Goal: Transaction & Acquisition: Purchase product/service

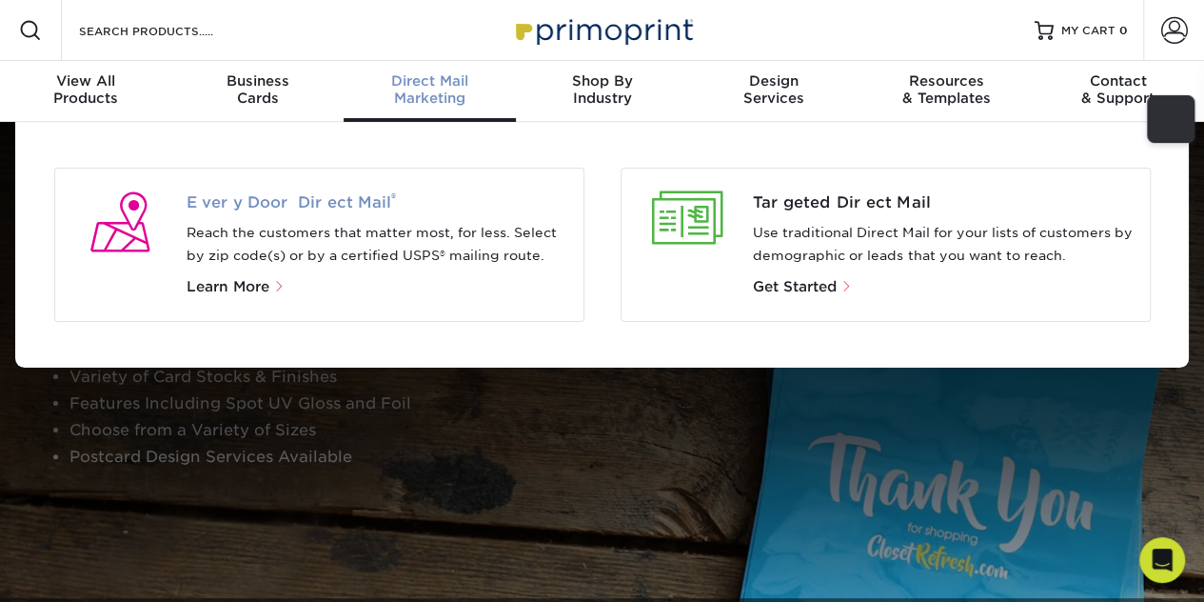
click at [322, 203] on span "Every Door Direct Mail ®" at bounding box center [378, 202] width 382 height 23
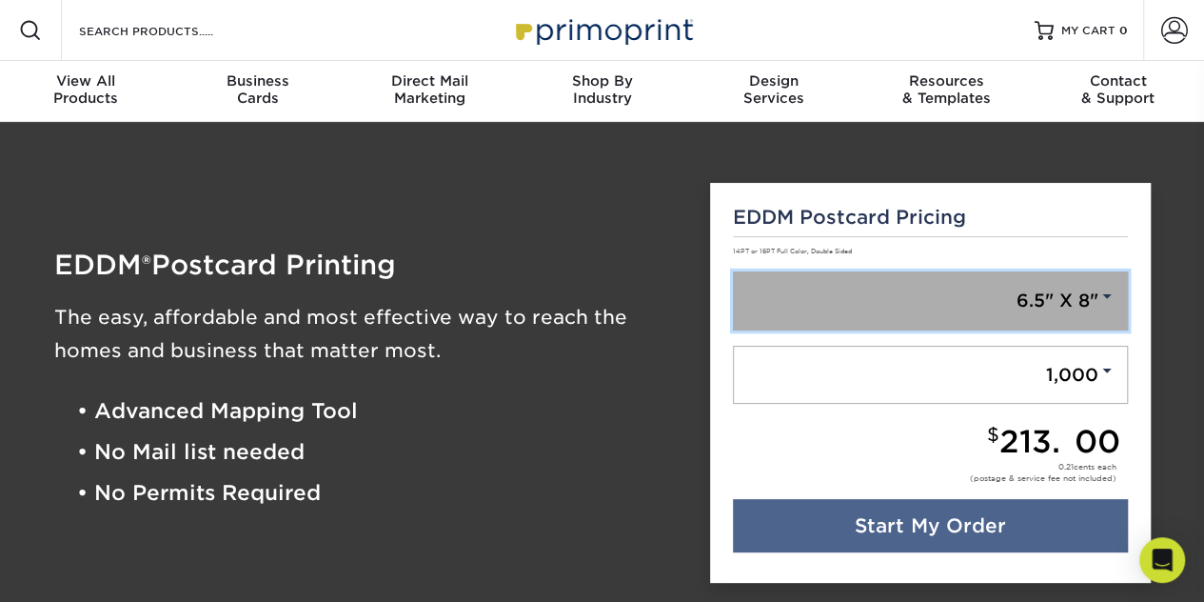
click at [1000, 300] on link "6.5" X 8"" at bounding box center [930, 300] width 395 height 59
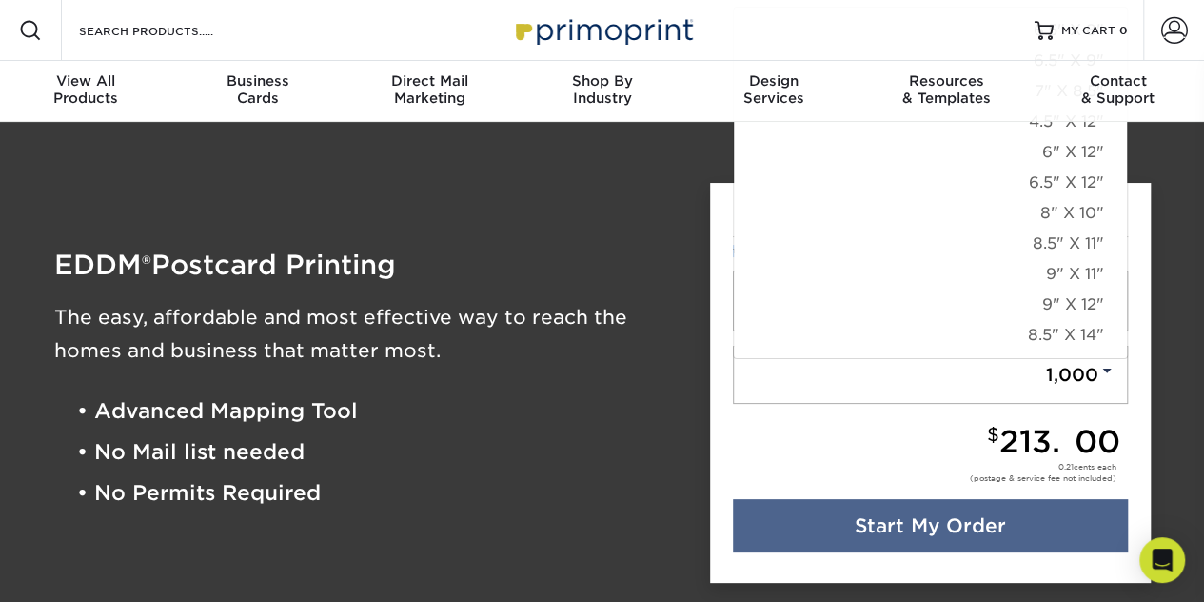
drag, startPoint x: 1129, startPoint y: 296, endPoint x: 1140, endPoint y: 208, distance: 88.3
click at [1140, 208] on div "EDDM Postcard Pricing 14PT or 16PT Full Color, Double Sided 6.5" X 8" 6.5" X 8"…" at bounding box center [930, 383] width 441 height 401
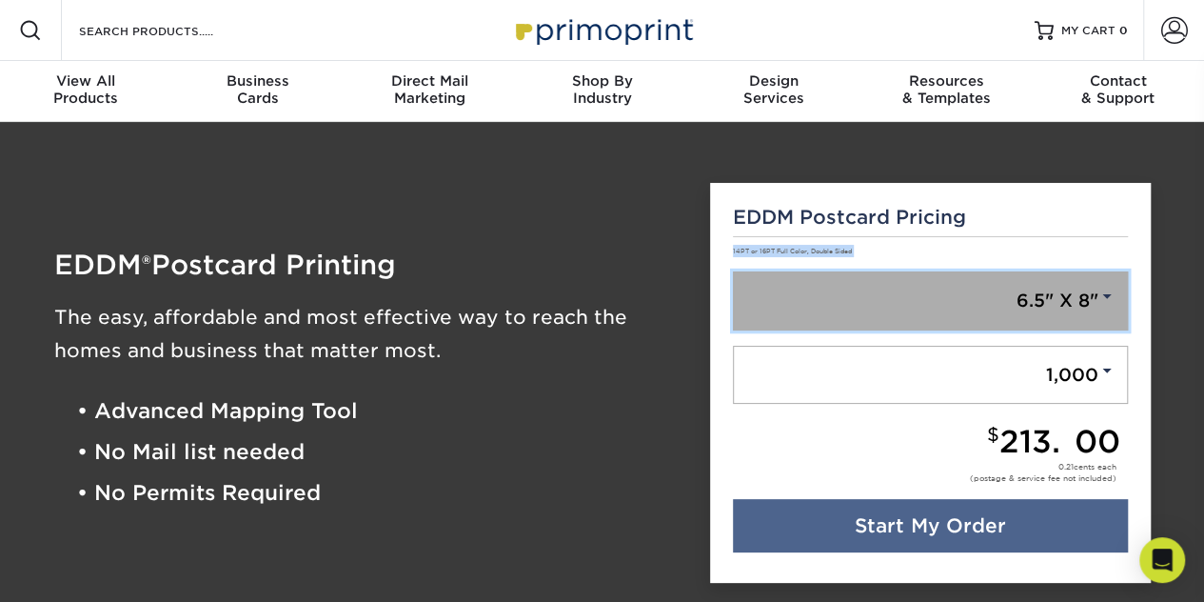
click at [1052, 300] on link "6.5" X 8"" at bounding box center [930, 300] width 395 height 59
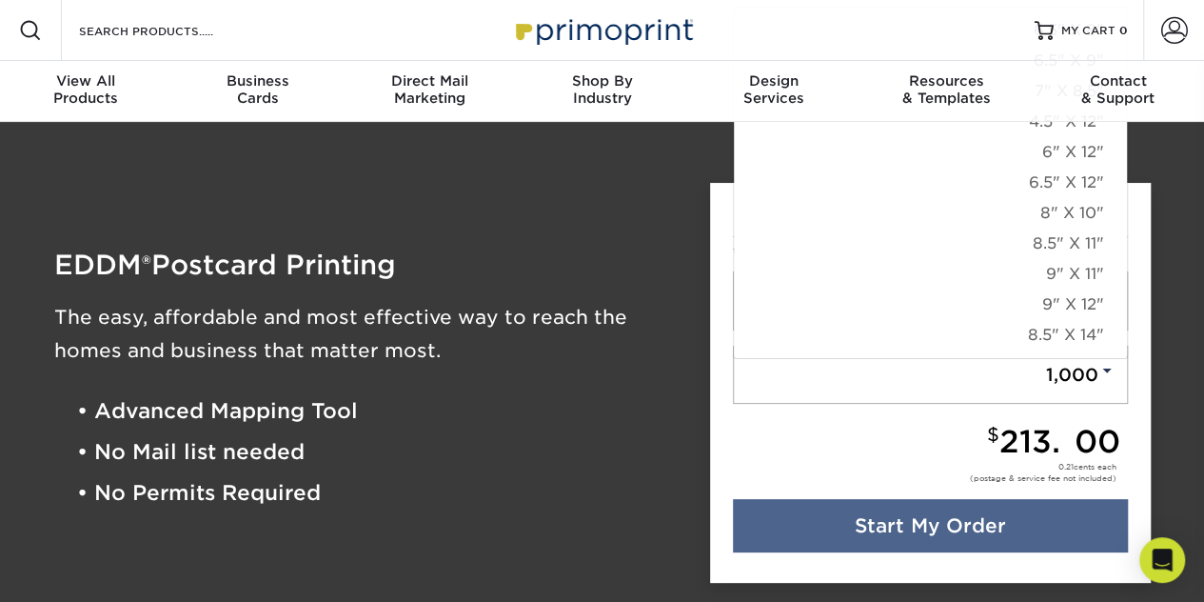
click at [912, 435] on div "$ 213.00" at bounding box center [926, 441] width 387 height 30
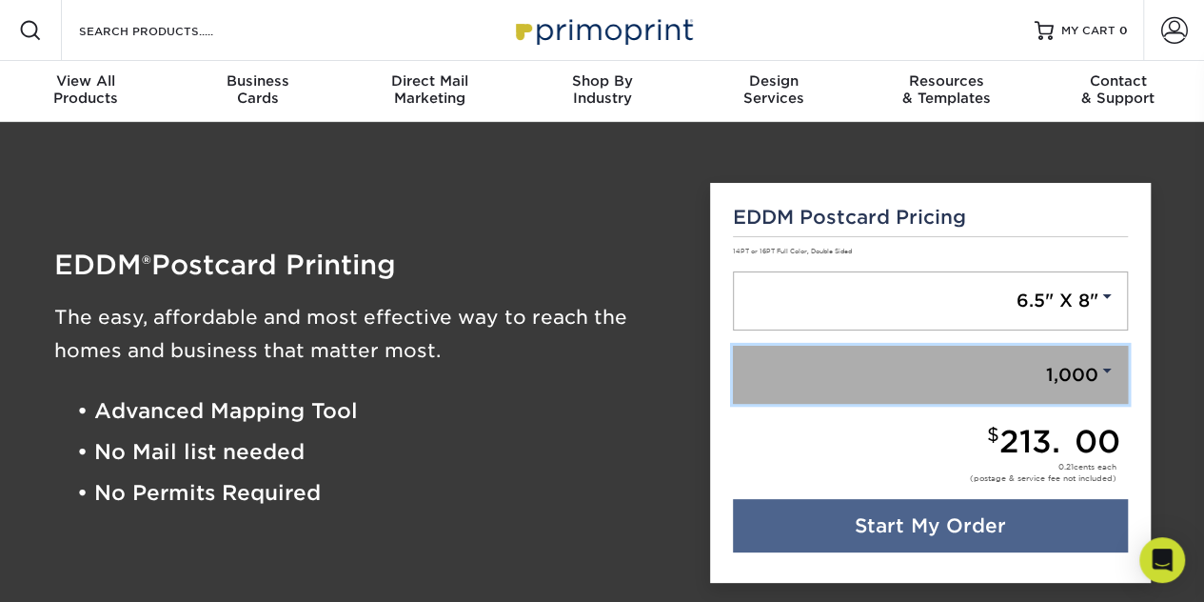
click at [1001, 376] on link "1,000" at bounding box center [930, 375] width 395 height 59
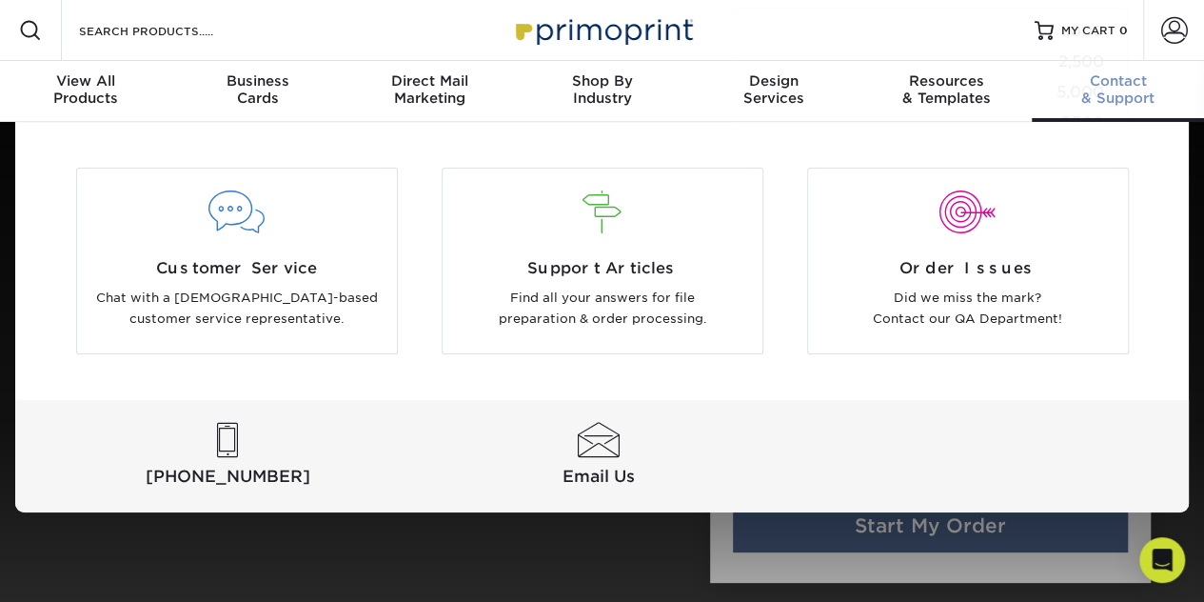
click at [1046, 100] on div "Contact & Support" at bounding box center [1118, 89] width 172 height 34
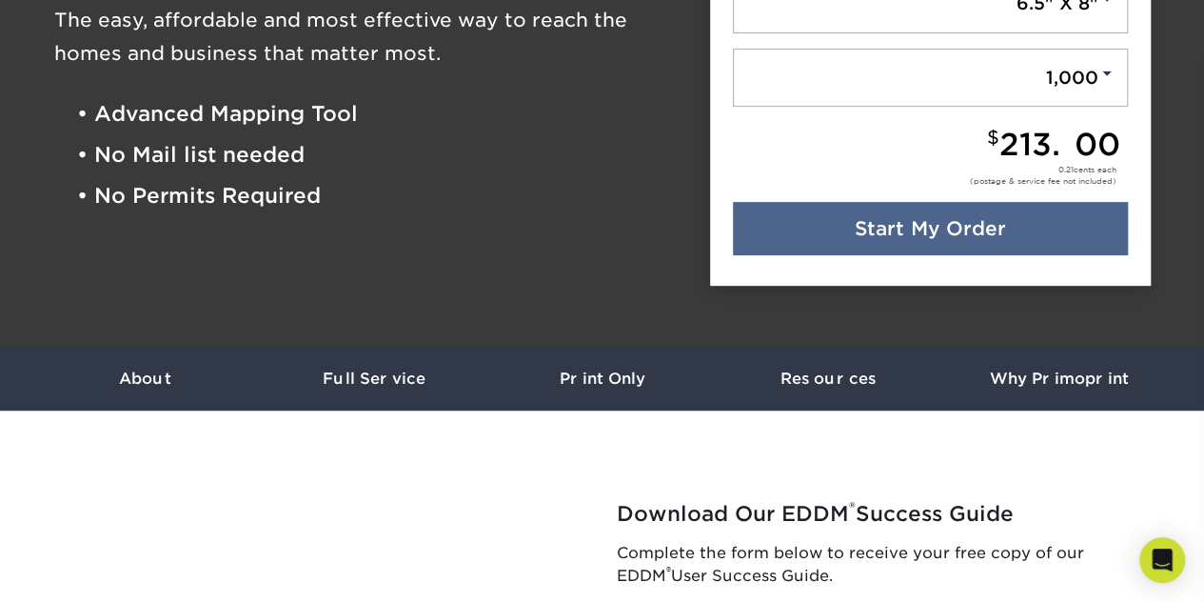
scroll to position [311, 0]
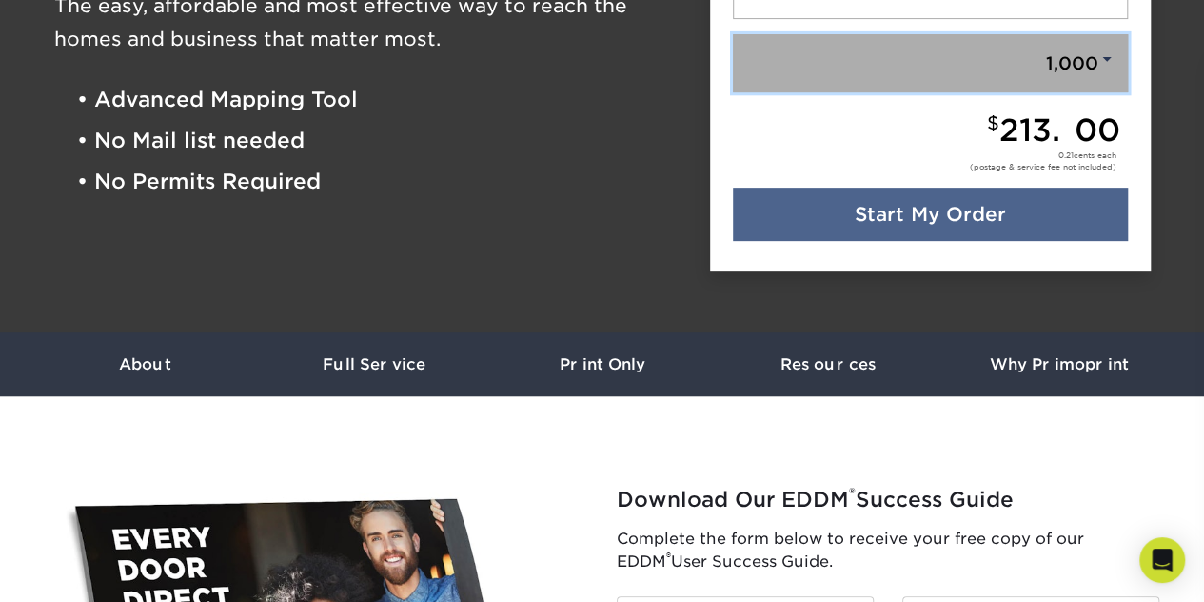
click at [1051, 77] on link "1,000" at bounding box center [930, 63] width 395 height 59
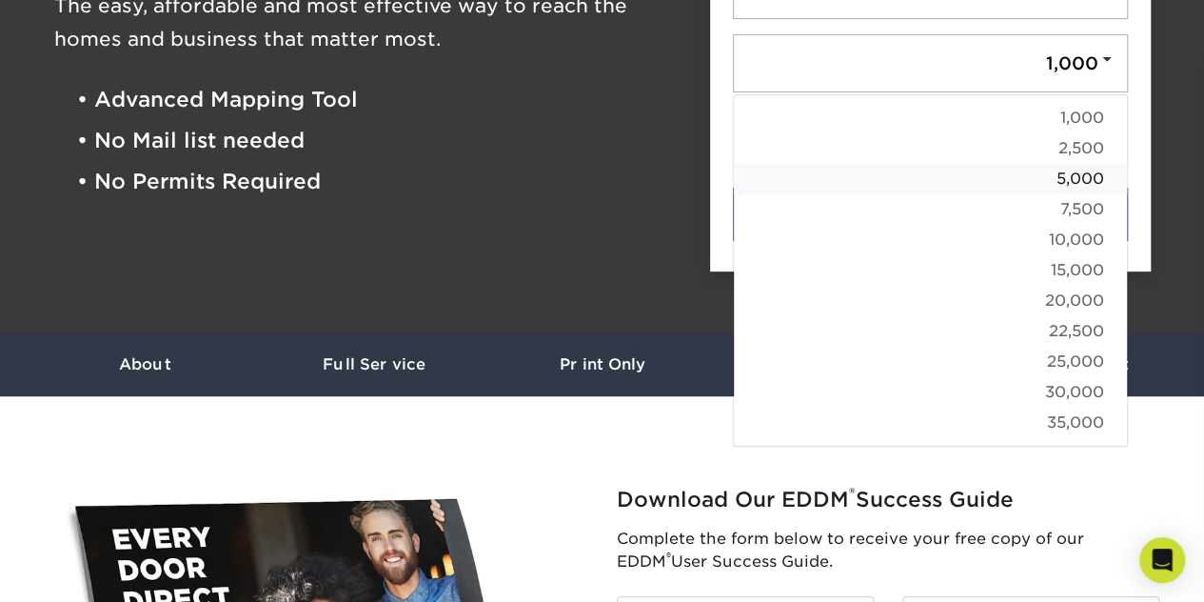
click at [1080, 187] on link "5,000" at bounding box center [930, 179] width 393 height 30
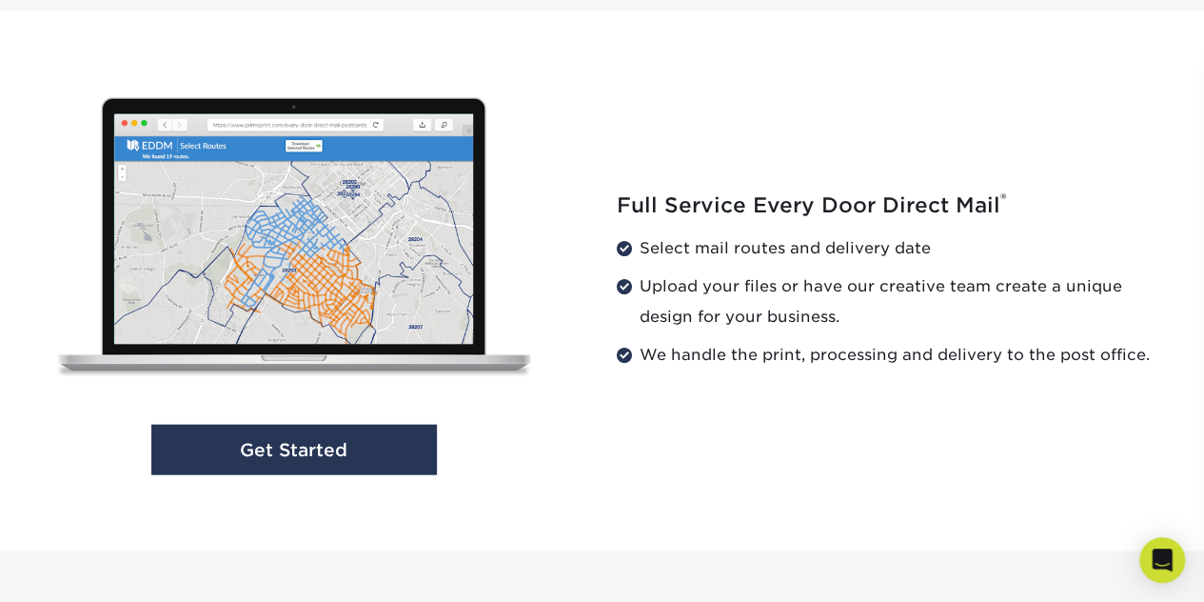
scroll to position [1942, 0]
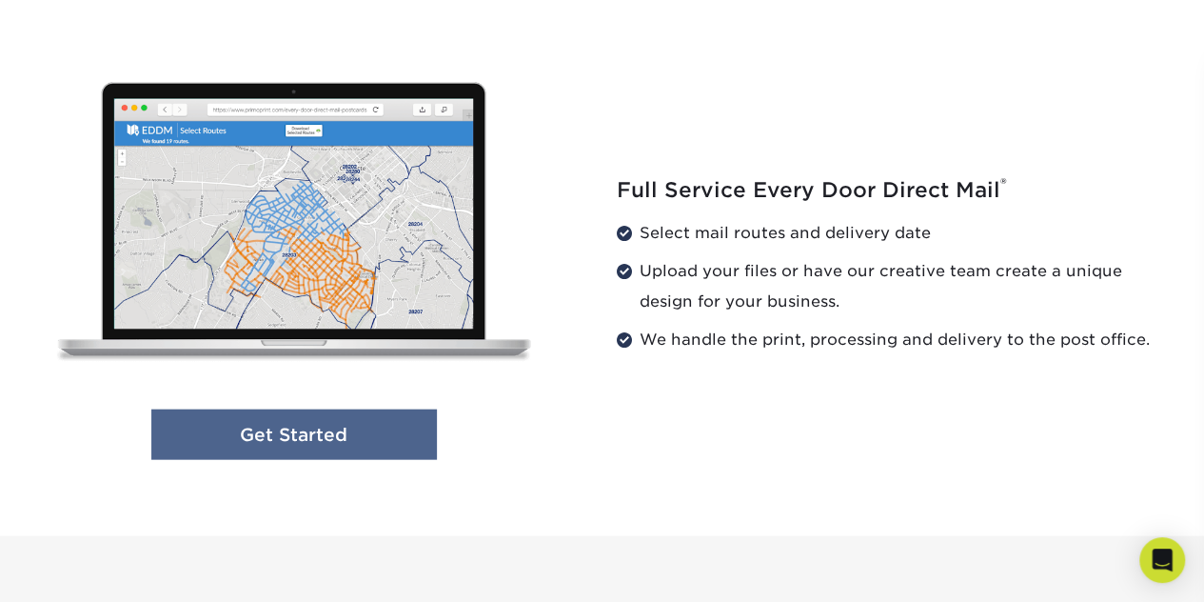
click at [366, 441] on link "Get Started" at bounding box center [294, 434] width 286 height 50
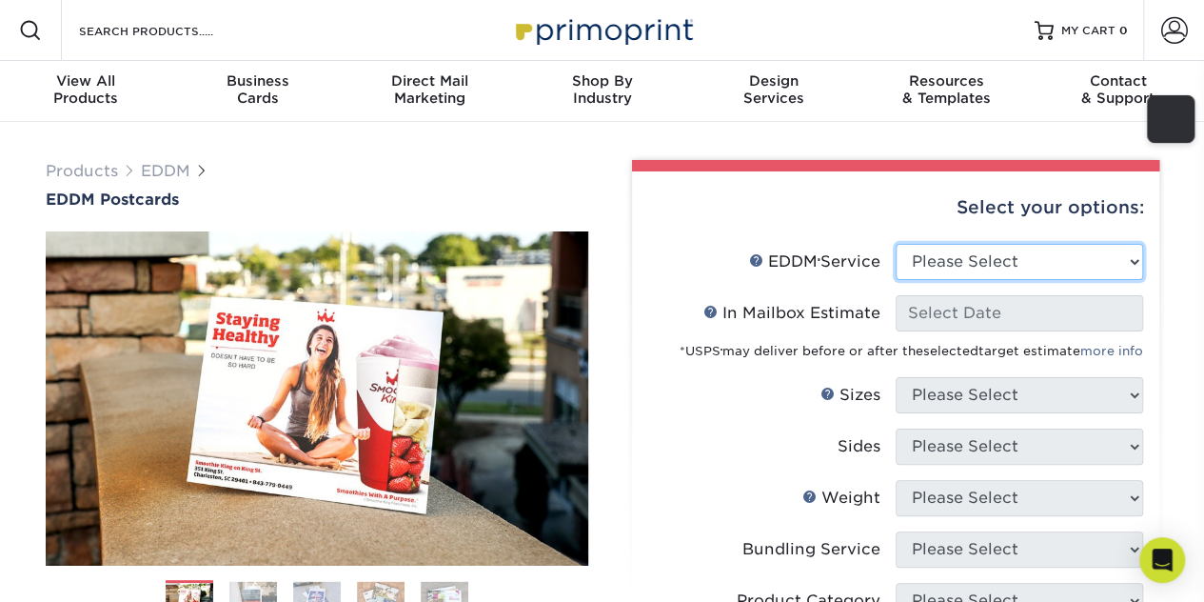
click at [1080, 246] on select "Please Select Full Service Print Only" at bounding box center [1020, 262] width 248 height 36
select select "print_only"
click at [896, 244] on select "Please Select Full Service Print Only" at bounding box center [1020, 262] width 248 height 36
select select "-1"
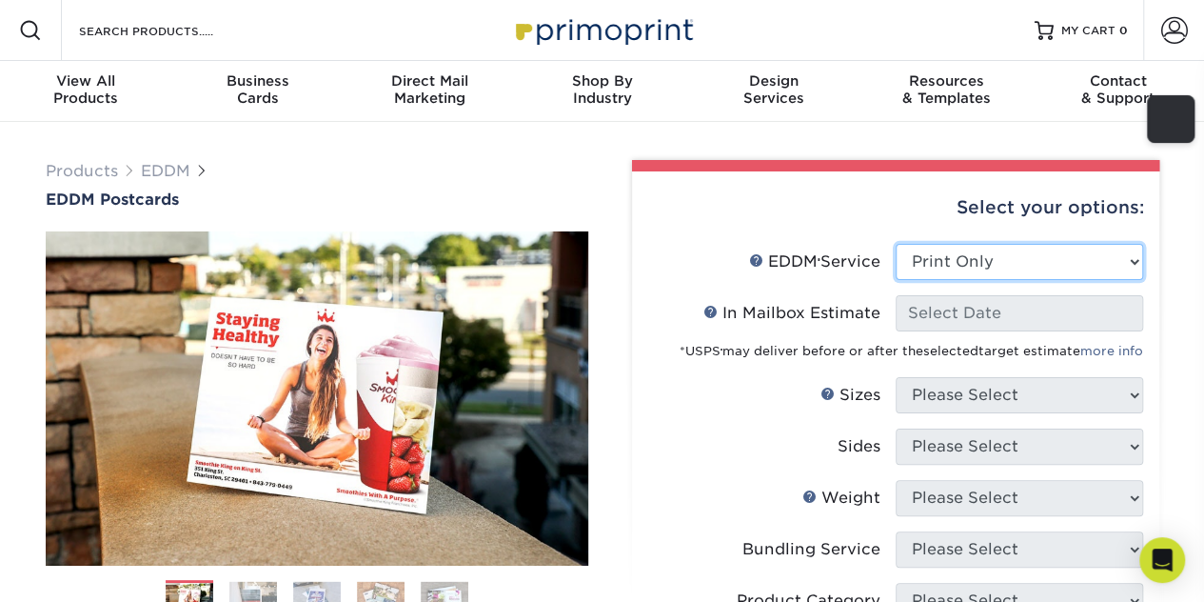
select select "-1"
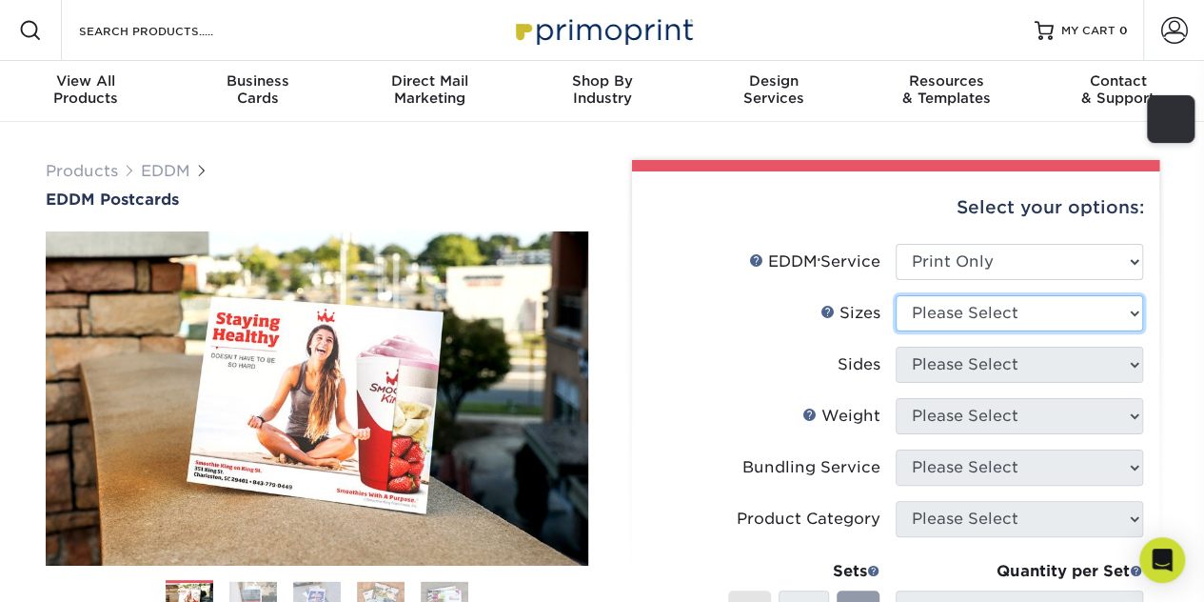
click at [1028, 304] on select "Please Select 4.5" x 12" 6" x 12" 6.5" x 8" 6.5" x 9" 6.5" x 12" 7" x 8.5" 8" x…" at bounding box center [1020, 313] width 248 height 36
click at [778, 254] on div "EDDM Service Help EDDM ® Service" at bounding box center [814, 261] width 131 height 23
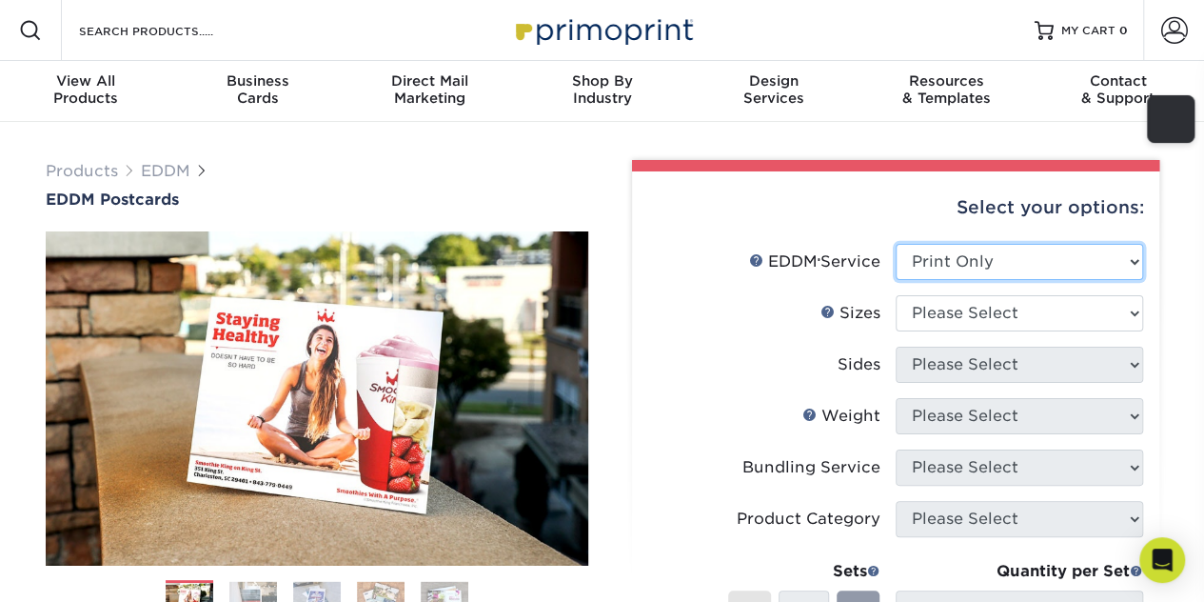
click at [969, 256] on select "Please Select Full Service Print Only" at bounding box center [1020, 262] width 248 height 36
select select "full_service"
click at [896, 244] on select "Please Select Full Service Print Only" at bounding box center [1020, 262] width 248 height 36
select select "-1"
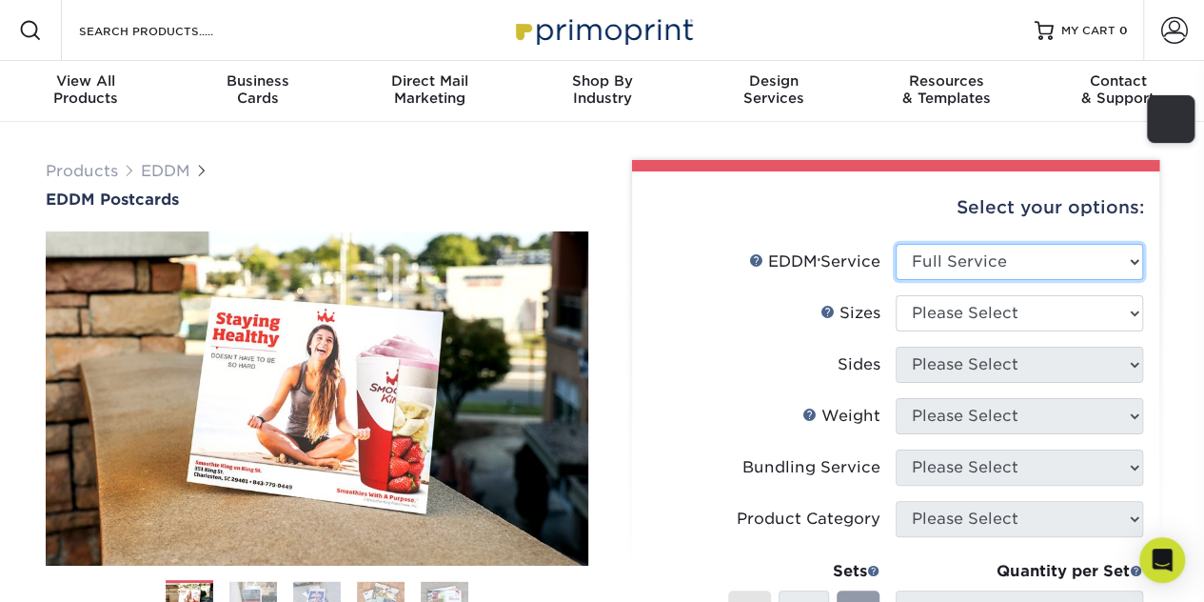
select select "-1"
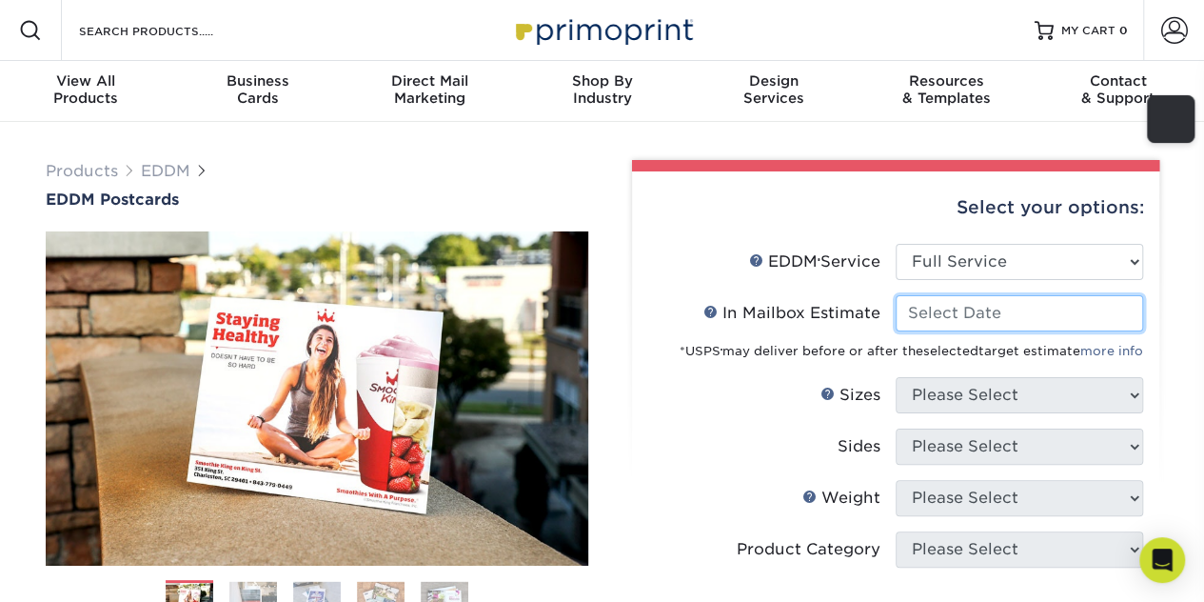
click at [1001, 319] on input "In Mailbox Estimate Help In Mailbox Estimate" at bounding box center [1020, 313] width 248 height 36
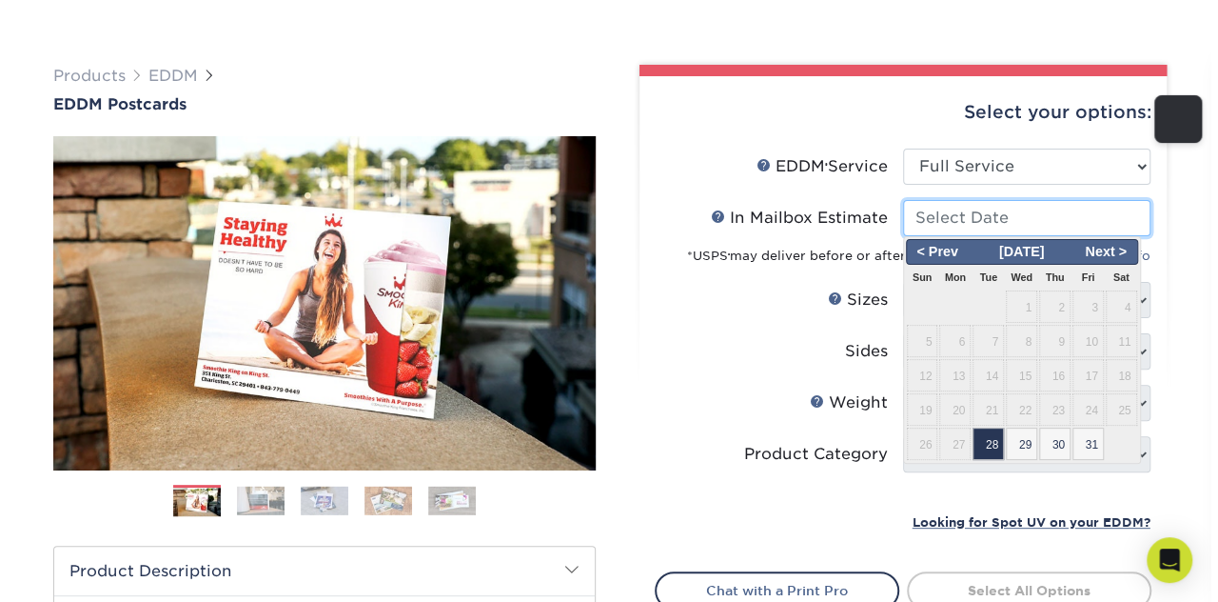
scroll to position [168, 0]
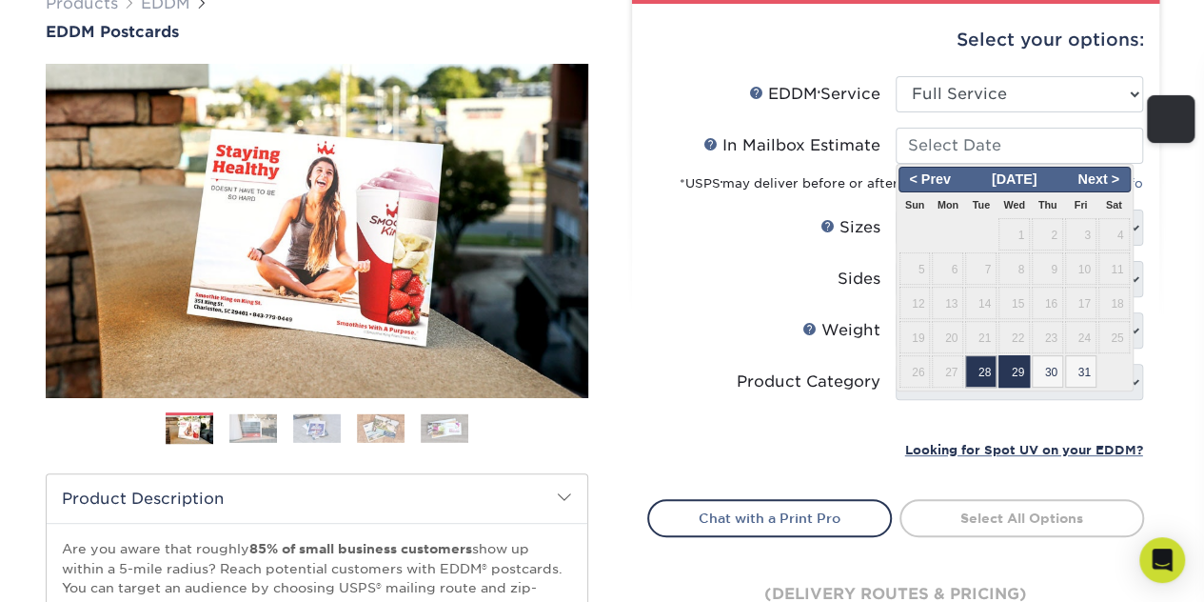
click at [1013, 373] on span "29" at bounding box center [1014, 371] width 31 height 32
type input "[DATE]"
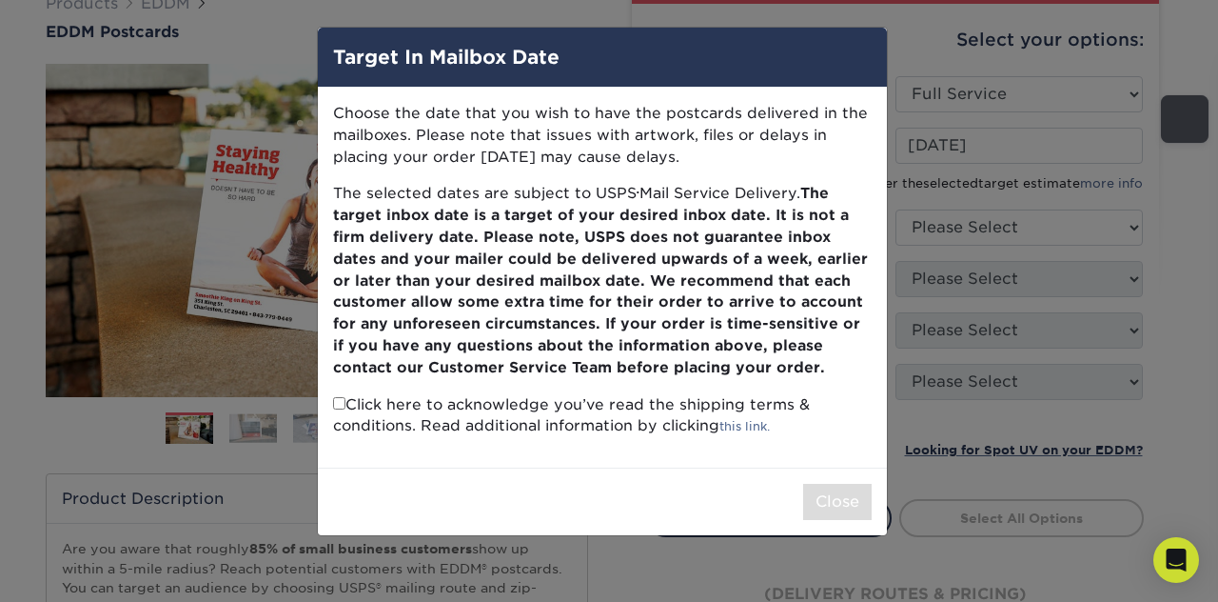
click at [338, 408] on input "checkbox" at bounding box center [339, 403] width 12 height 12
checkbox input "true"
click at [821, 495] on button "Close" at bounding box center [837, 502] width 69 height 36
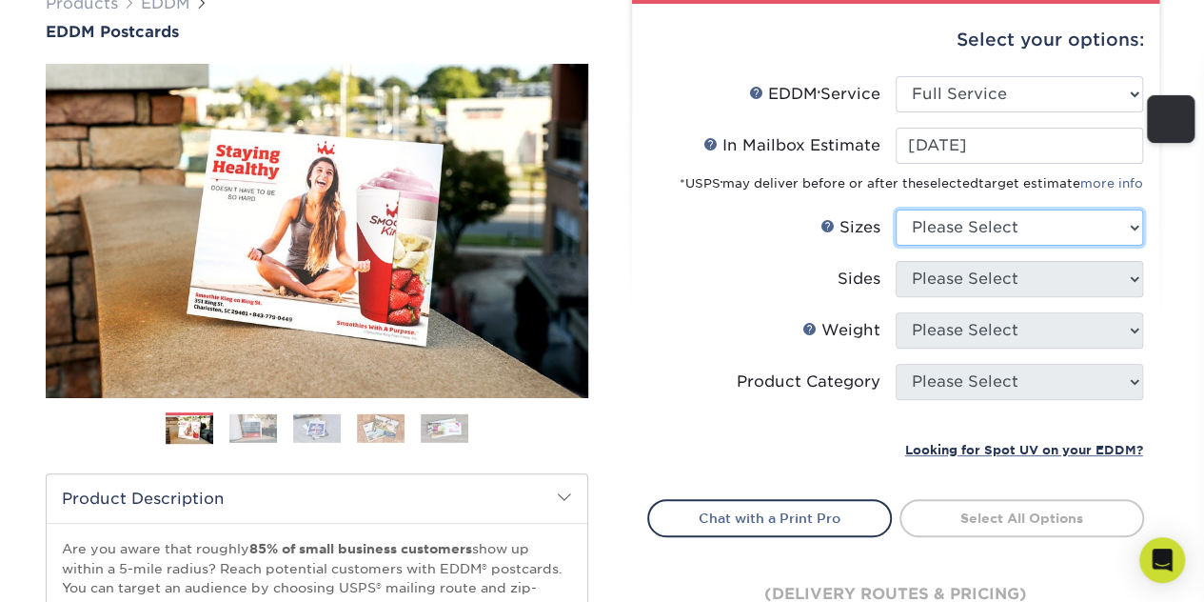
click at [1017, 225] on select "Please Select 4.5" x 12" 6" x 12" 6.5" x 8" 6.5" x 9" 6.5" x 12" 7" x 8.5" 8" x…" at bounding box center [1020, 227] width 248 height 36
select select "6.50x9.00"
click at [896, 209] on select "Please Select 4.5" x 12" 6" x 12" 6.5" x 8" 6.5" x 9" 6.5" x 12" 7" x 8.5" 8" x…" at bounding box center [1020, 227] width 248 height 36
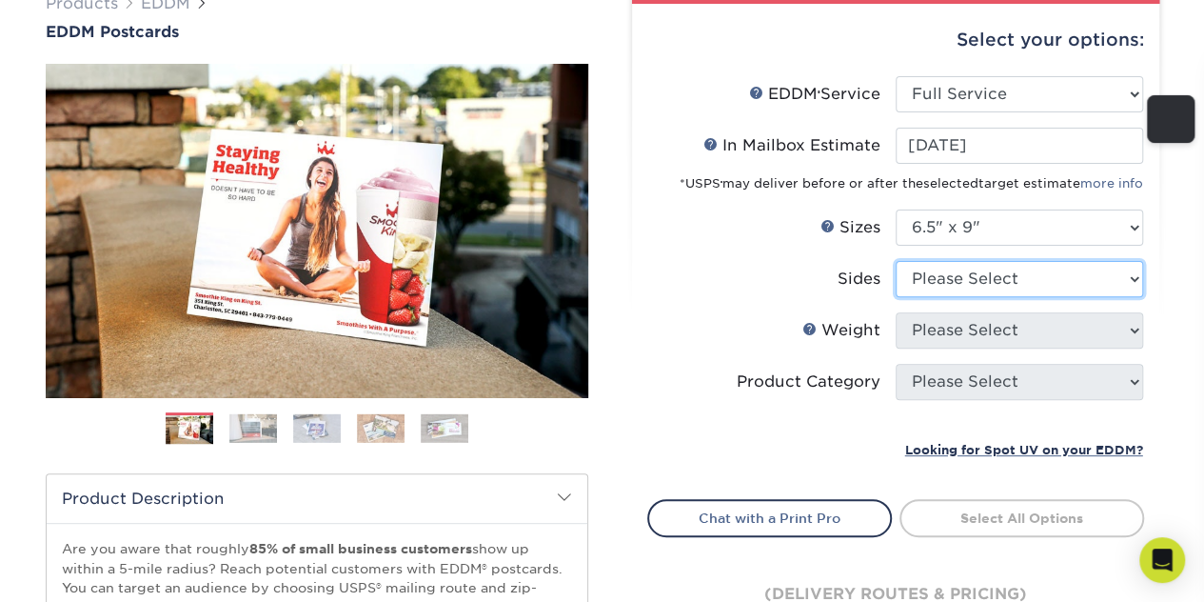
click at [1041, 279] on select "Please Select Print Both Sides Print Front Only" at bounding box center [1020, 279] width 248 height 36
select select "13abbda7-1d64-4f25-8bb2-c179b224825d"
click at [896, 261] on select "Please Select Print Both Sides Print Front Only" at bounding box center [1020, 279] width 248 height 36
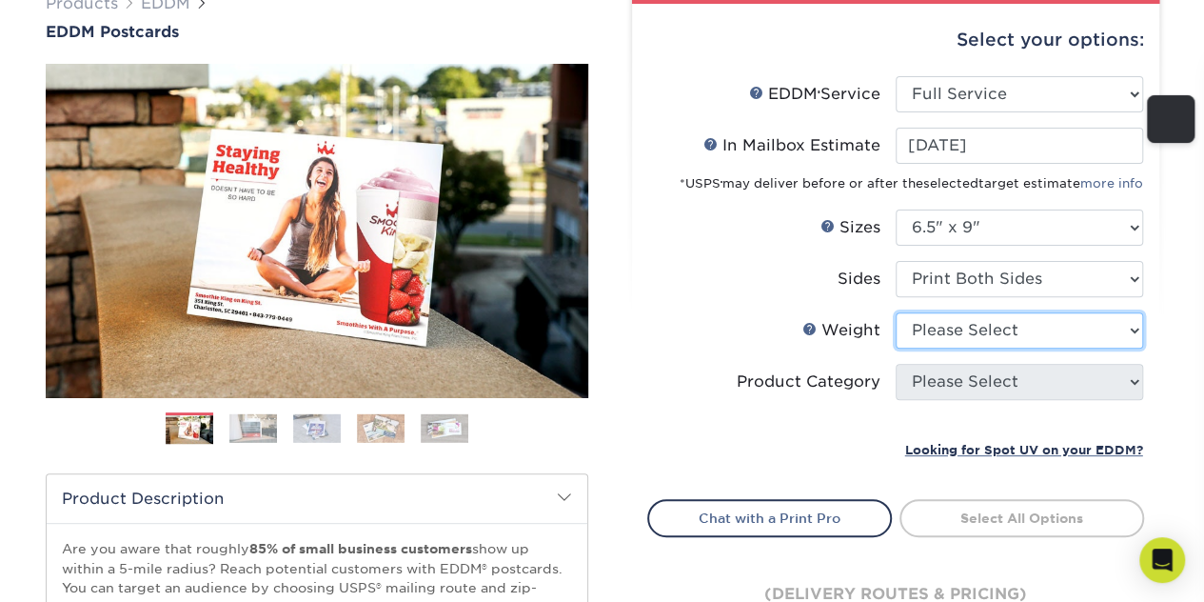
click at [1033, 328] on select "Please Select 16PT 14PT" at bounding box center [1020, 330] width 248 height 36
select select "16PT"
click at [896, 312] on select "Please Select 16PT 14PT" at bounding box center [1020, 330] width 248 height 36
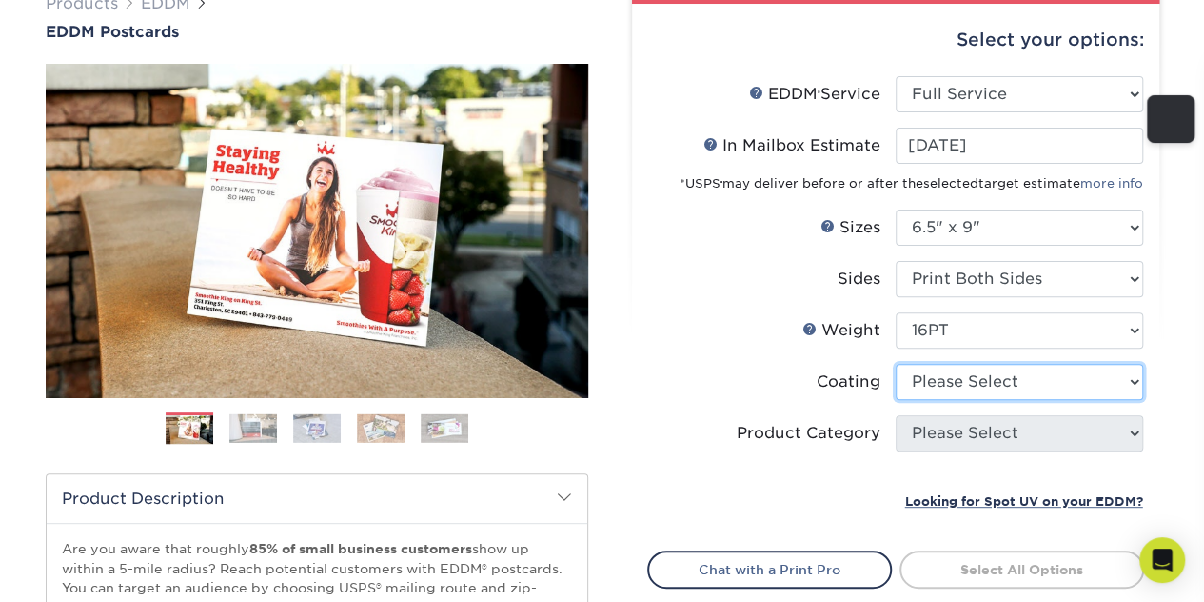
click at [1032, 384] on select at bounding box center [1020, 382] width 248 height 36
select select "ae367451-b2b8-45df-a344-0f05b6a12993"
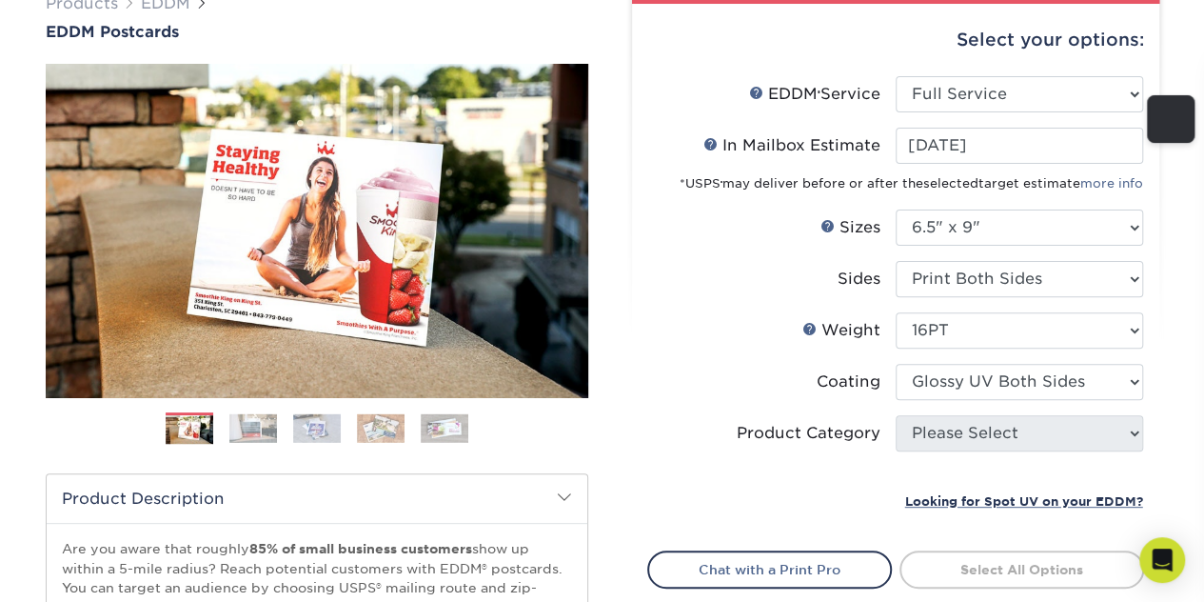
click at [896, 364] on select at bounding box center [1020, 382] width 248 height 36
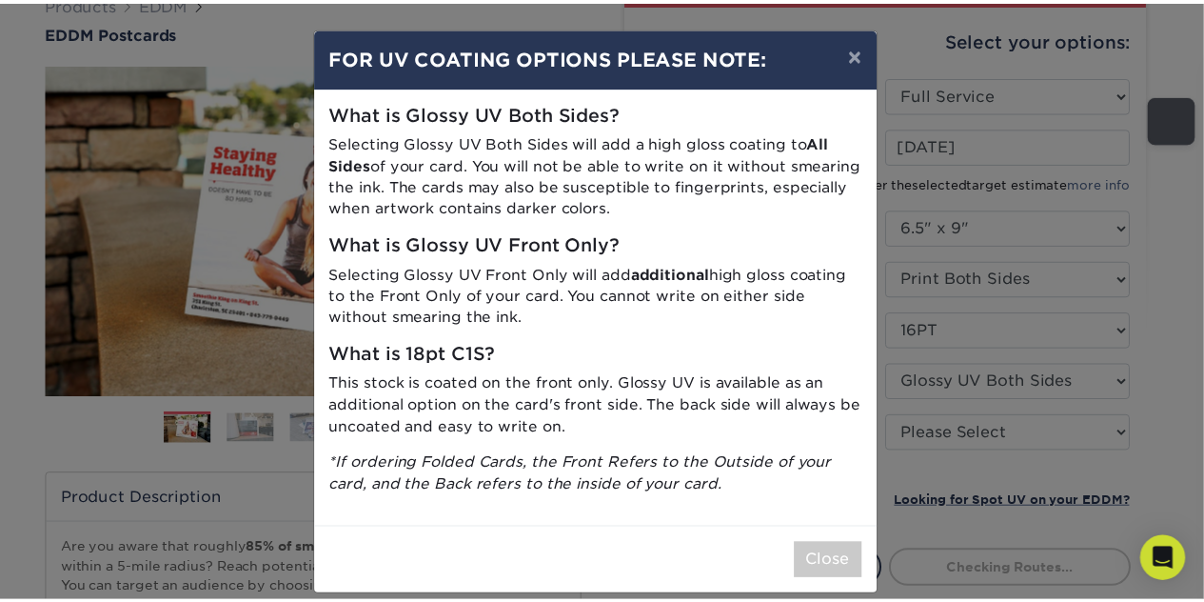
scroll to position [19, 0]
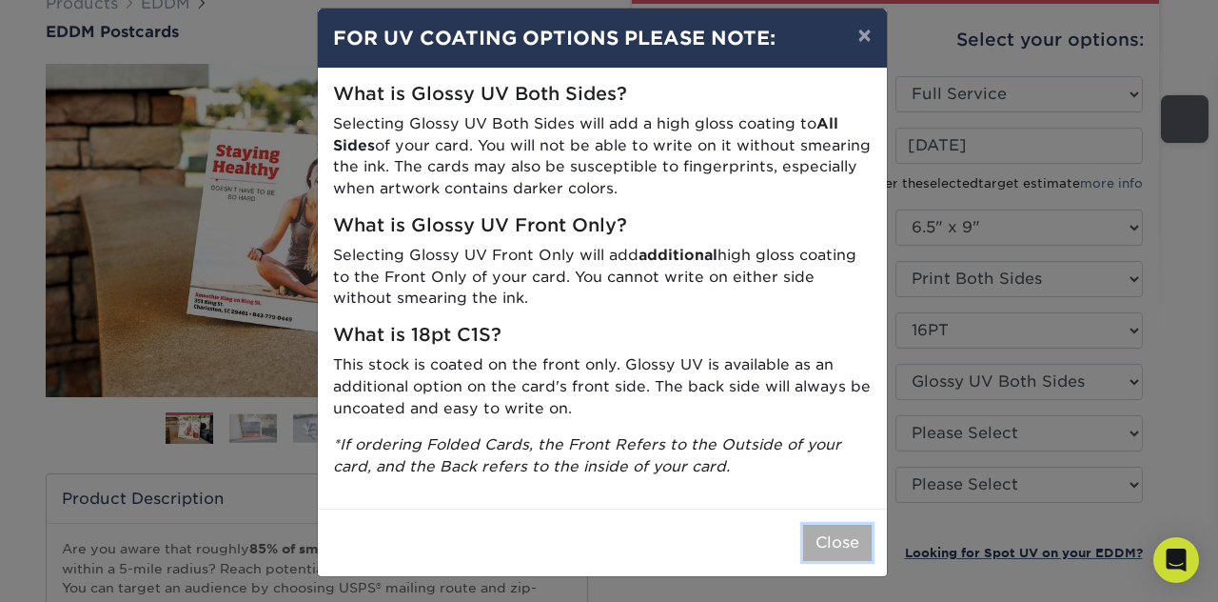
click at [830, 529] on button "Close" at bounding box center [837, 543] width 69 height 36
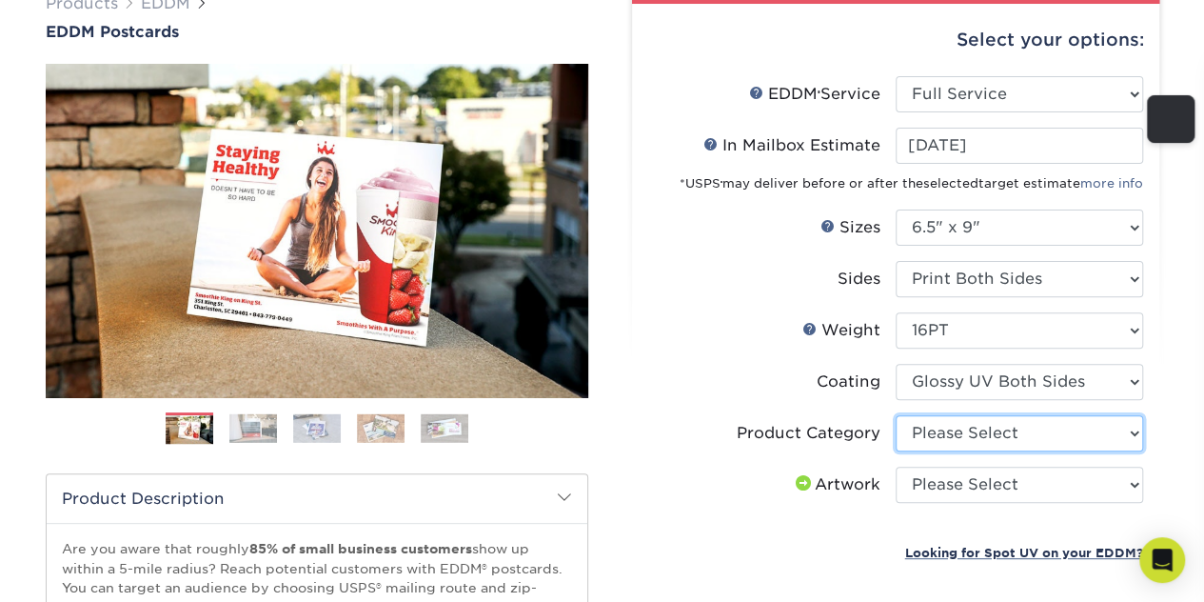
click at [1000, 426] on select "Please Select Postcards" at bounding box center [1020, 433] width 248 height 36
select select "9b7272e0-d6c8-4c3c-8e97-d3a1bcdab858"
click at [896, 415] on select "Please Select Postcards" at bounding box center [1020, 433] width 248 height 36
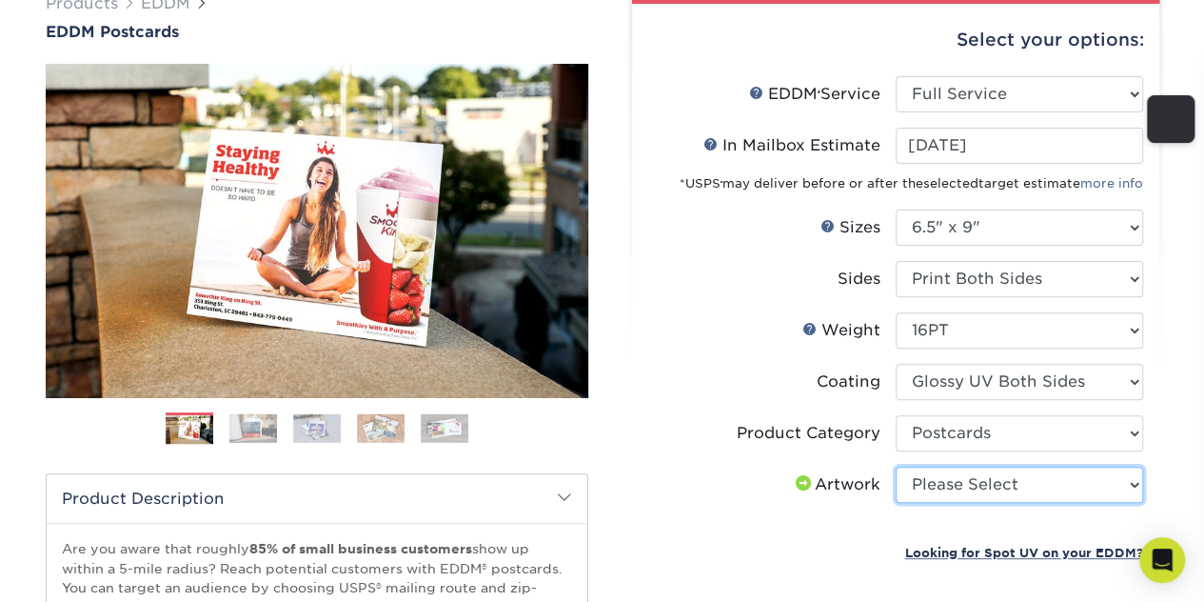
click at [1006, 483] on select "Please Select I will upload files I need a design - $150" at bounding box center [1020, 484] width 248 height 36
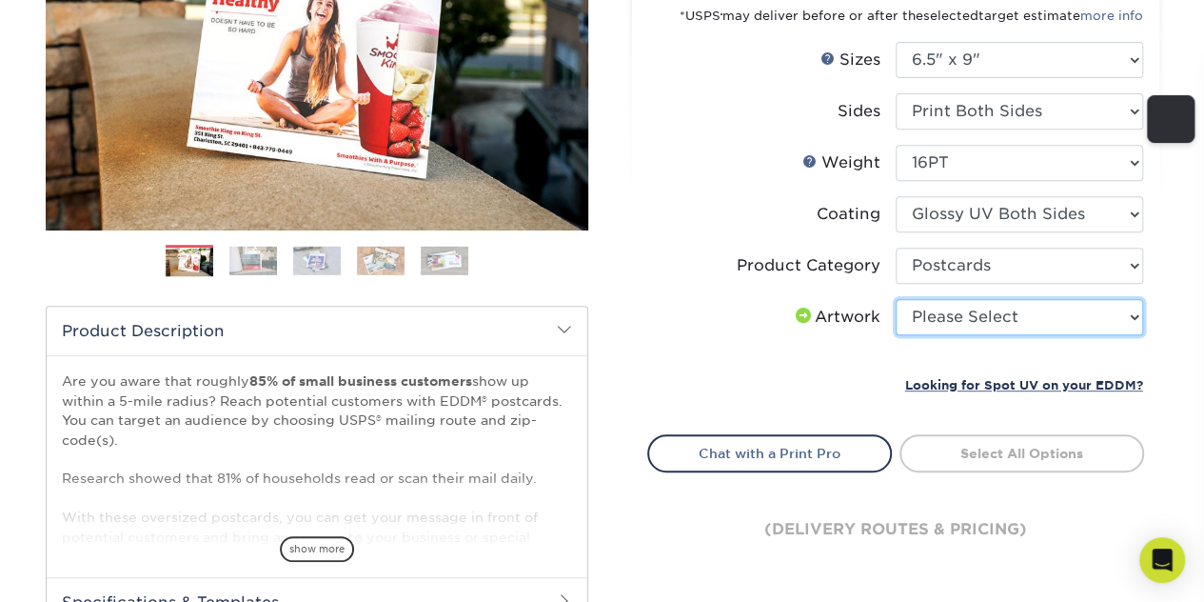
scroll to position [350, 0]
